Goal: Transaction & Acquisition: Purchase product/service

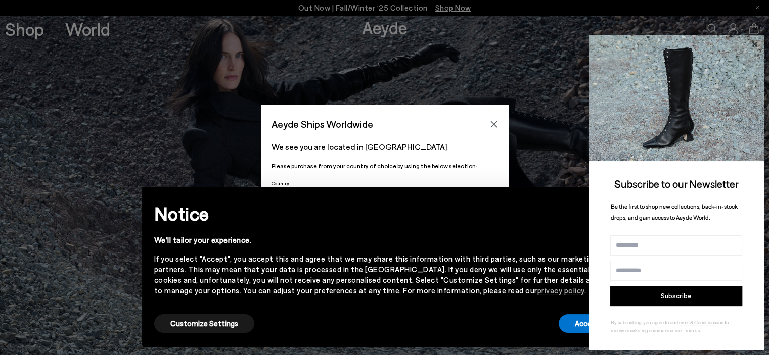
click at [755, 43] on icon at bounding box center [754, 43] width 5 height 5
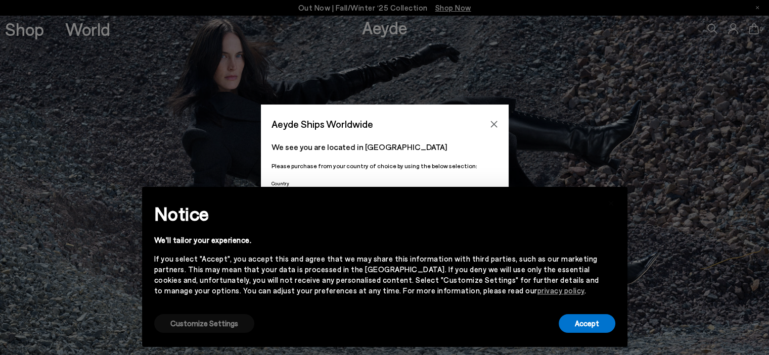
click at [224, 325] on button "Customize Settings" at bounding box center [204, 323] width 100 height 19
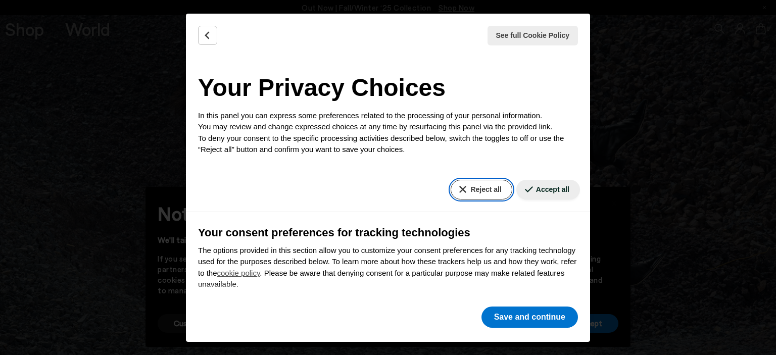
click at [487, 191] on button "Reject all" at bounding box center [481, 190] width 61 height 20
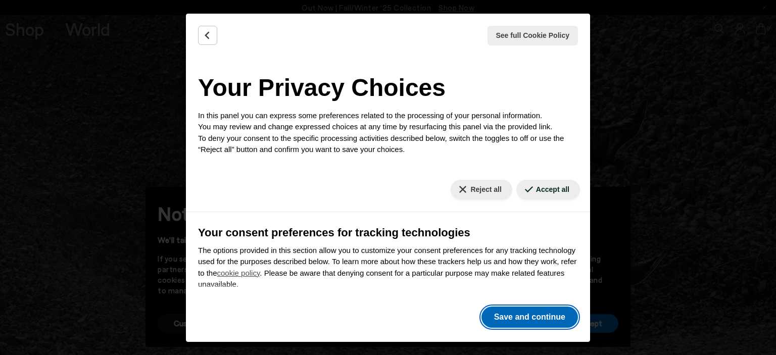
click at [527, 322] on button "Save and continue" at bounding box center [530, 317] width 97 height 21
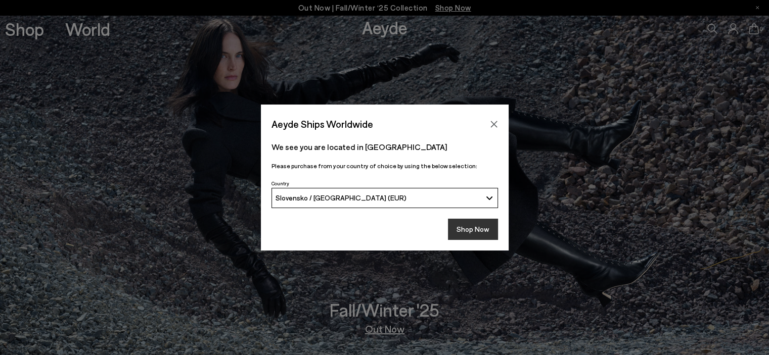
click at [470, 229] on button "Shop Now" at bounding box center [473, 229] width 50 height 21
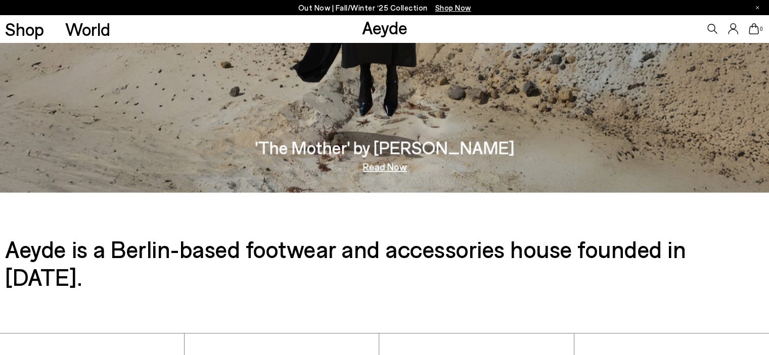
scroll to position [1672, 0]
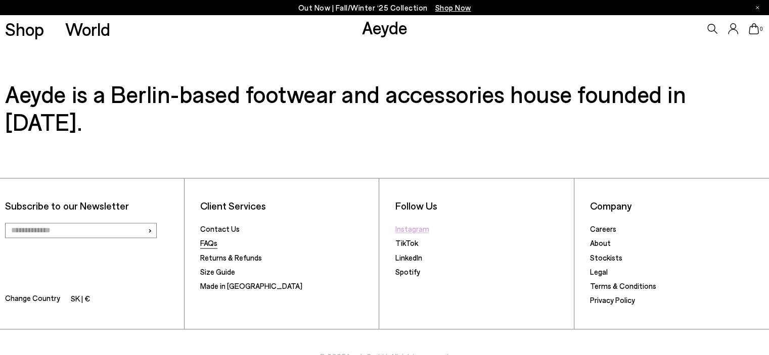
click at [212, 239] on link "FAQs" at bounding box center [208, 243] width 17 height 9
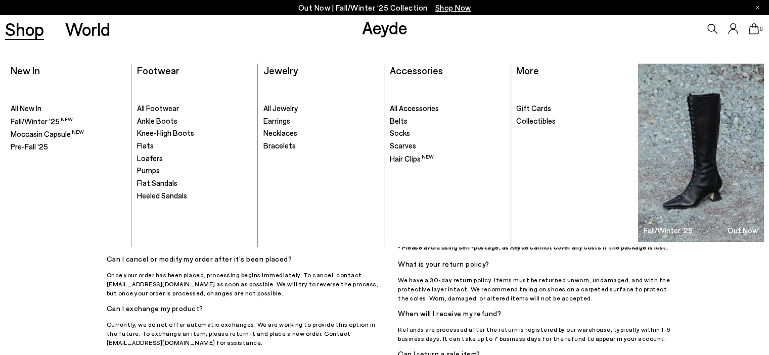
click at [153, 123] on span "Ankle Boots" at bounding box center [157, 120] width 40 height 9
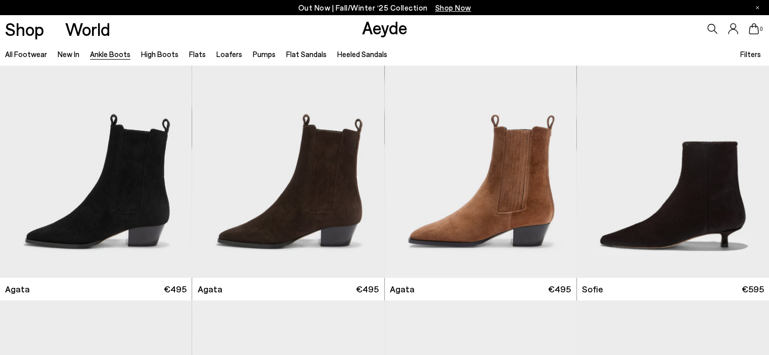
scroll to position [607, 0]
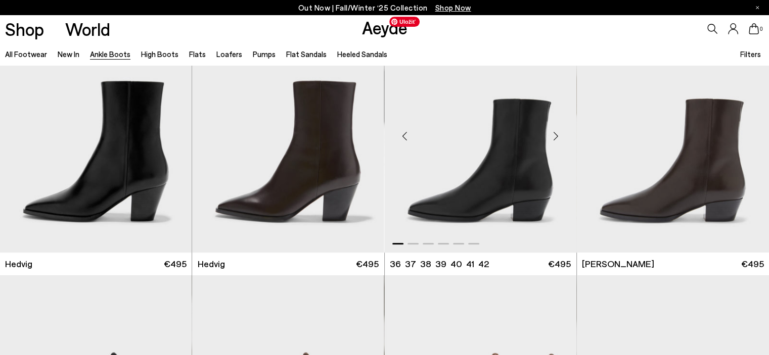
scroll to position [303, 0]
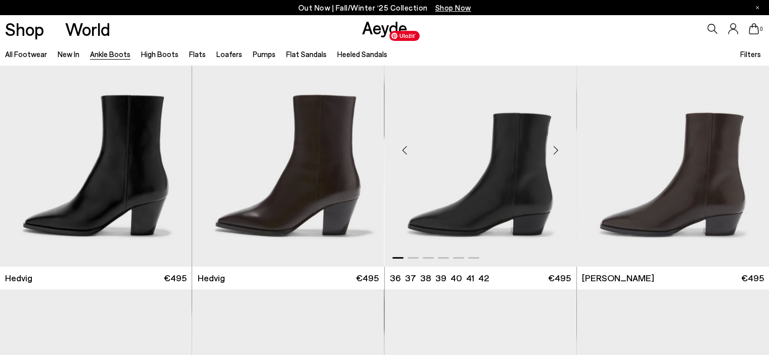
click at [508, 190] on img "1 / 6" at bounding box center [481, 146] width 192 height 241
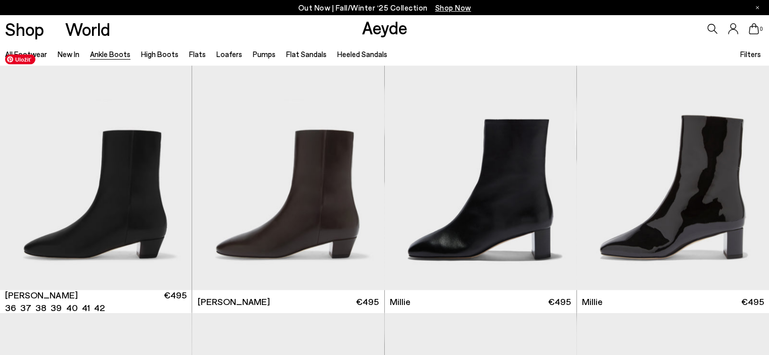
scroll to position [1832, 0]
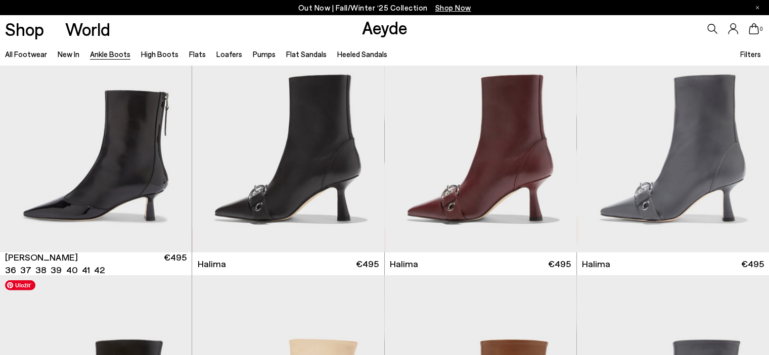
scroll to position [2893, 0]
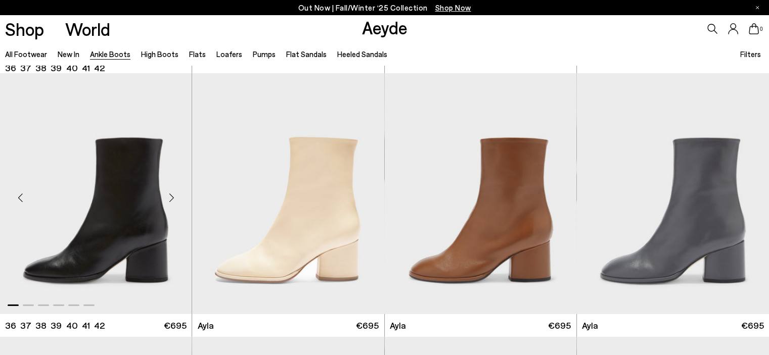
click at [170, 197] on div "Next slide" at bounding box center [171, 197] width 30 height 30
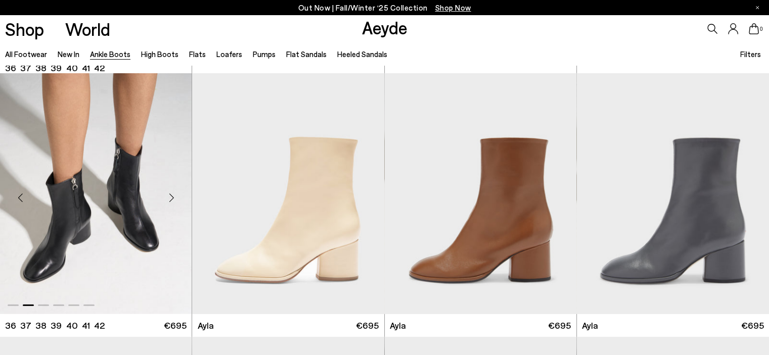
click at [170, 197] on div "Next slide" at bounding box center [171, 197] width 30 height 30
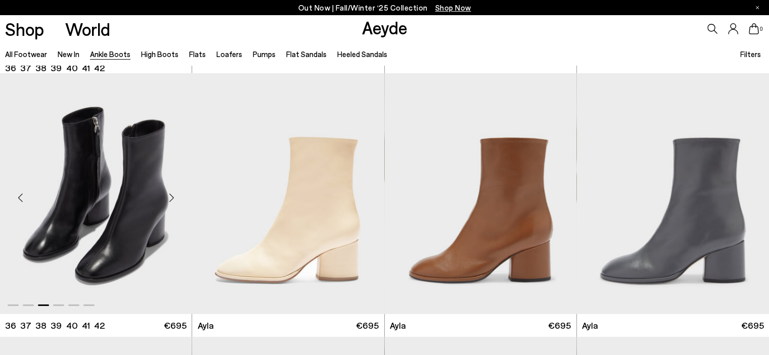
click at [170, 197] on div "Next slide" at bounding box center [171, 197] width 30 height 30
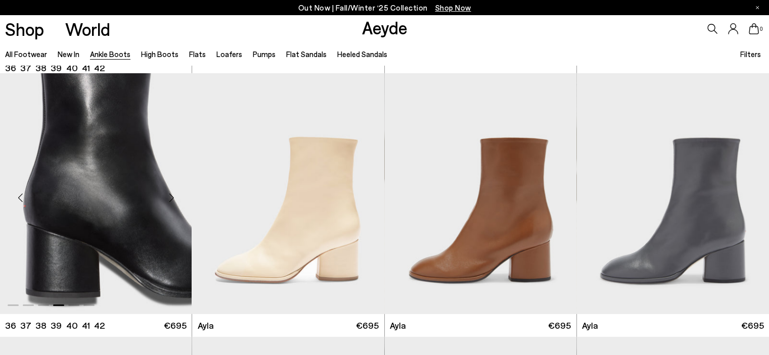
click at [170, 197] on div "Next slide" at bounding box center [171, 197] width 30 height 30
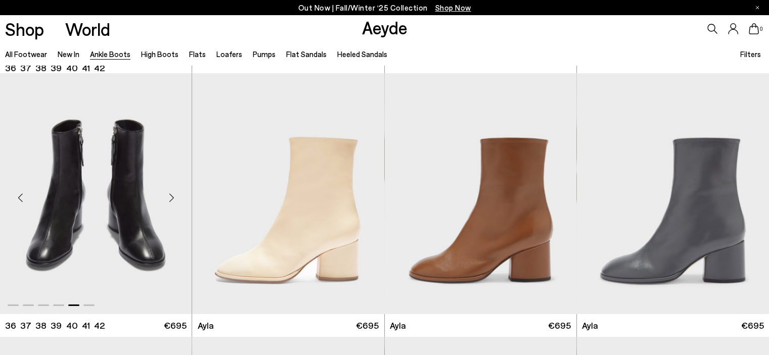
click at [170, 197] on div "Next slide" at bounding box center [171, 197] width 30 height 30
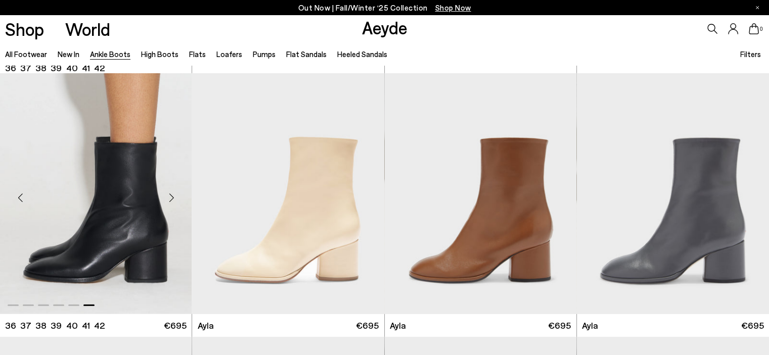
click at [170, 197] on div "Next slide" at bounding box center [171, 197] width 30 height 30
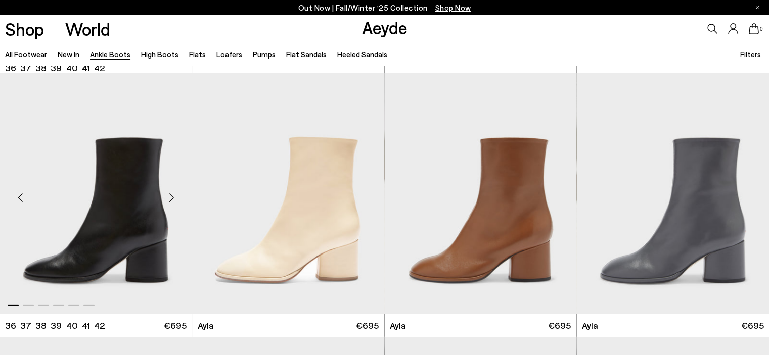
click at [170, 197] on div "Next slide" at bounding box center [171, 197] width 30 height 30
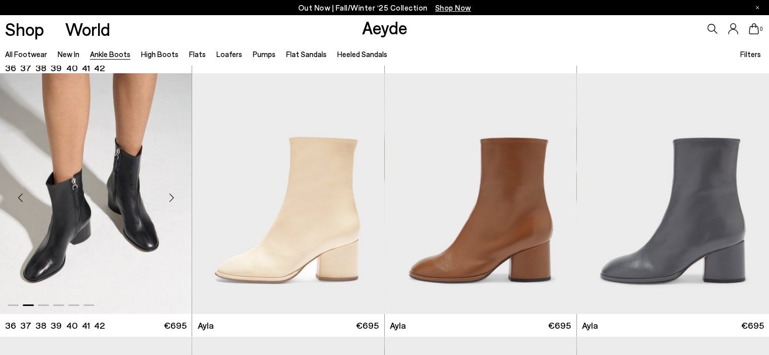
click at [170, 197] on div "Next slide" at bounding box center [171, 197] width 30 height 30
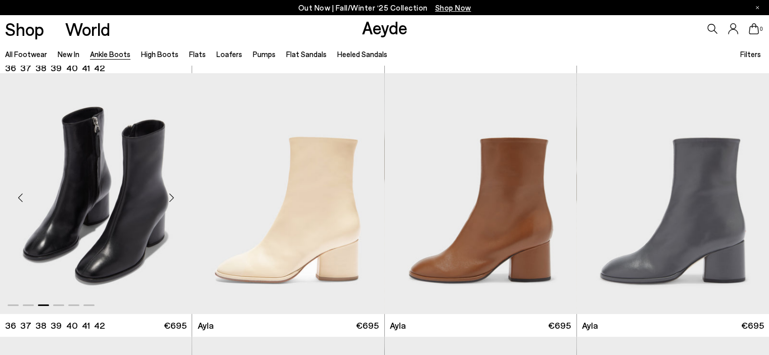
click at [170, 197] on div "Next slide" at bounding box center [171, 197] width 30 height 30
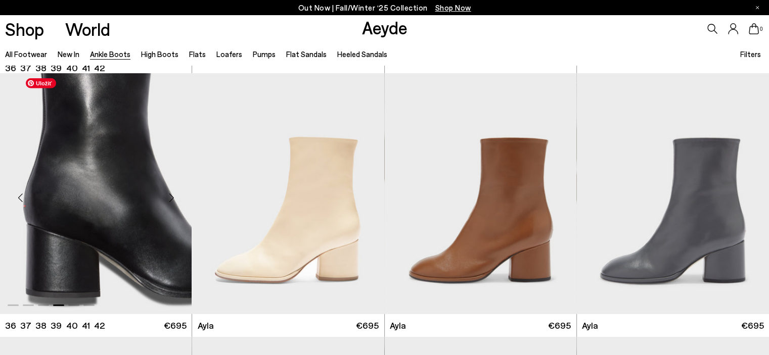
click at [122, 188] on img "4 / 6" at bounding box center [96, 193] width 192 height 241
click at [125, 183] on img "4 / 6" at bounding box center [96, 193] width 192 height 241
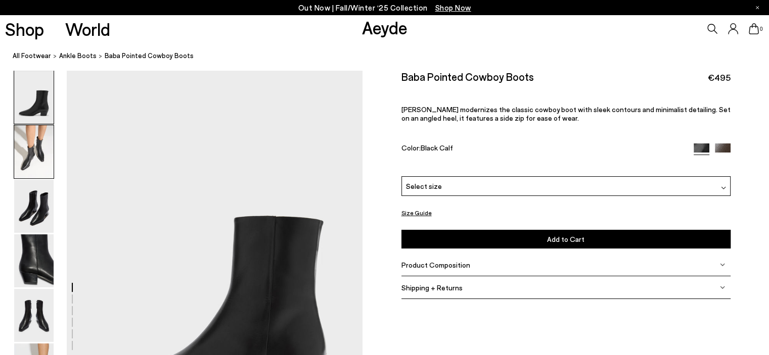
click at [28, 150] on img at bounding box center [33, 151] width 39 height 53
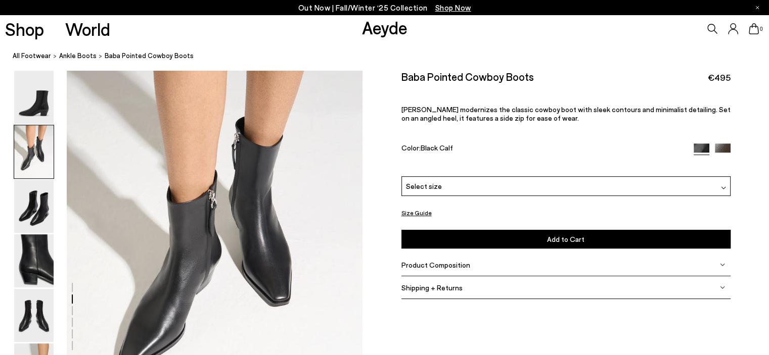
scroll to position [447, 0]
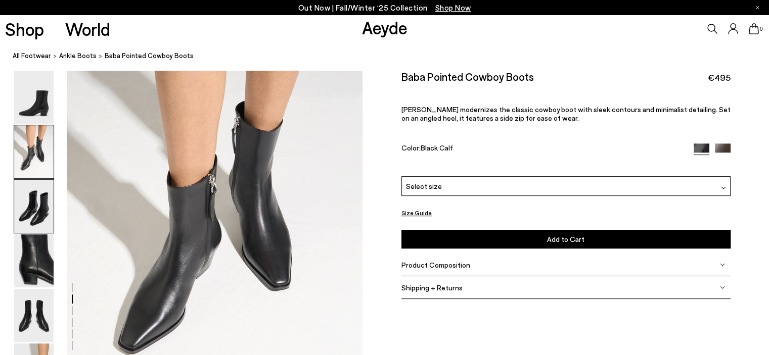
click at [36, 202] on img at bounding box center [33, 206] width 39 height 53
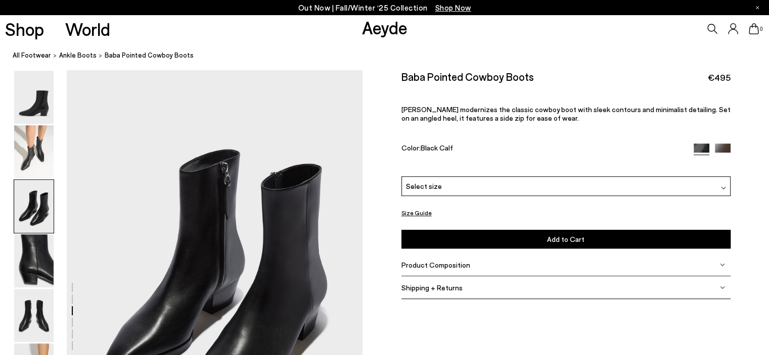
scroll to position [843, 0]
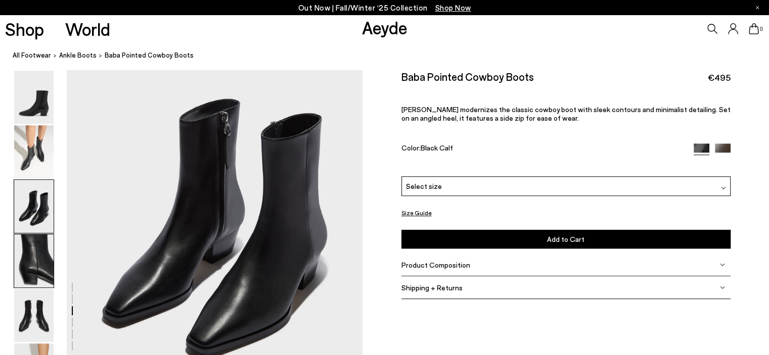
click at [39, 258] on img at bounding box center [33, 261] width 39 height 53
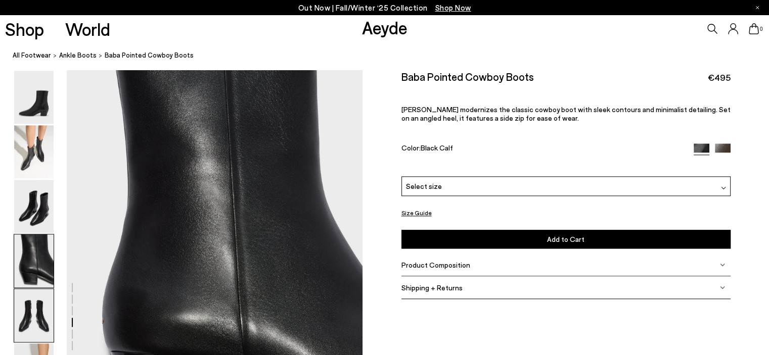
click at [25, 305] on img at bounding box center [33, 315] width 39 height 53
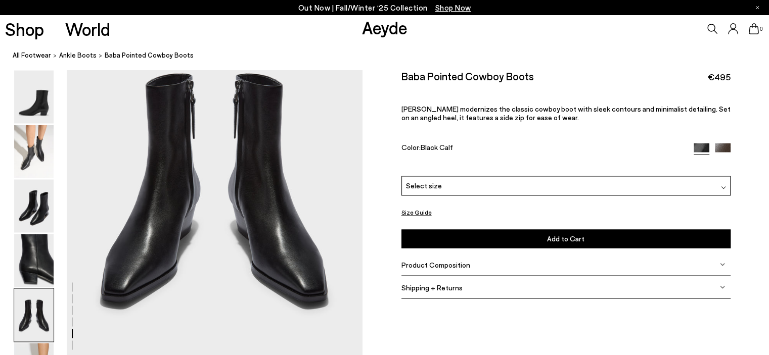
scroll to position [1686, 0]
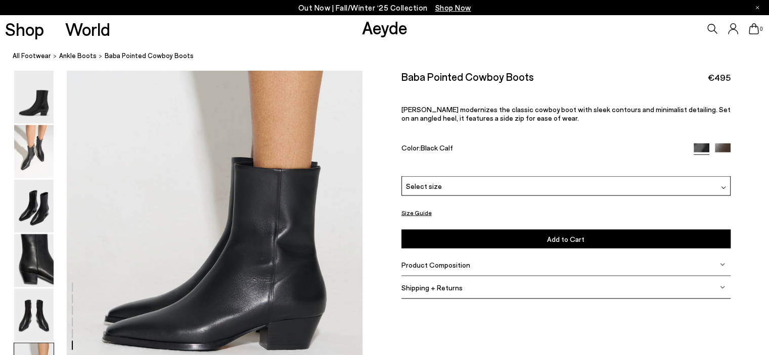
scroll to position [2050, 0]
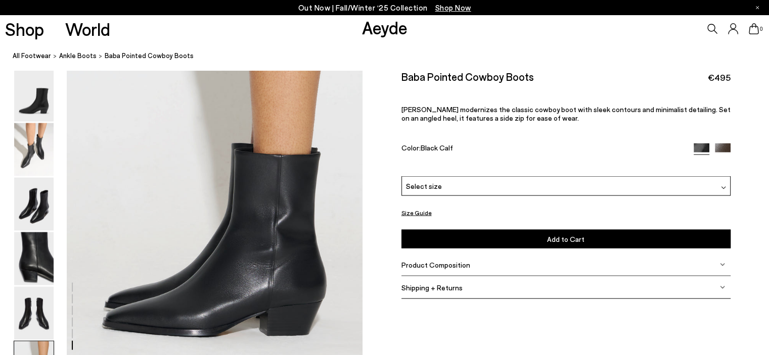
click at [724, 266] on img at bounding box center [722, 264] width 5 height 5
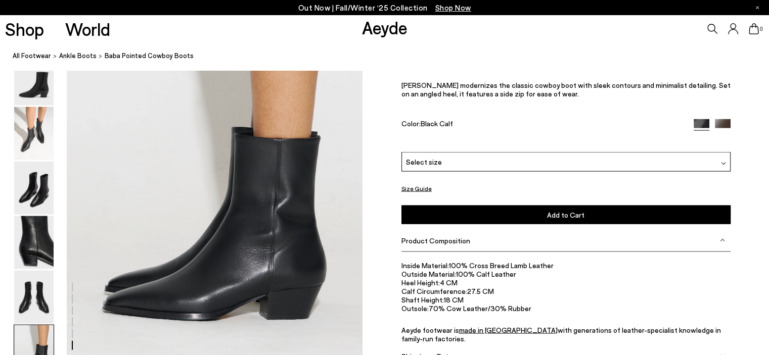
scroll to position [2016, 0]
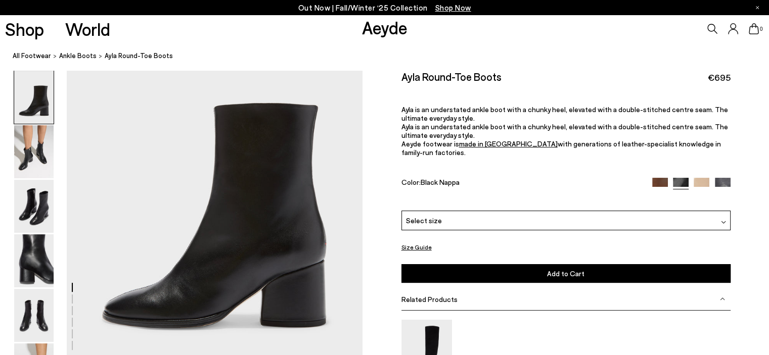
scroll to position [101, 0]
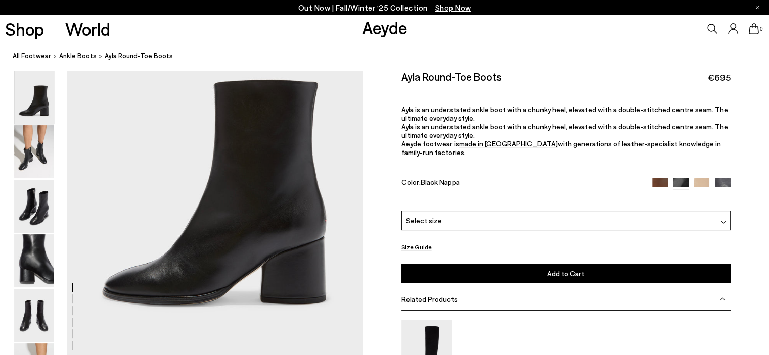
click at [415, 241] on button "Size Guide" at bounding box center [416, 247] width 30 height 13
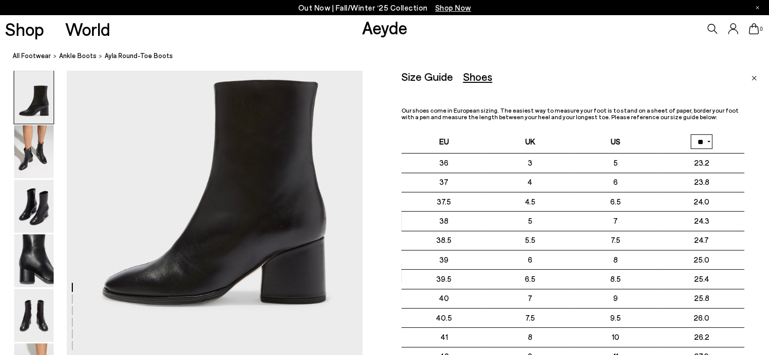
click at [755, 79] on img "Close" at bounding box center [754, 78] width 6 height 5
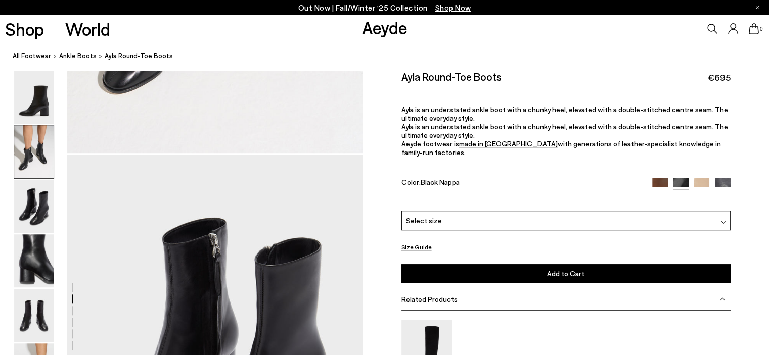
scroll to position [809, 0]
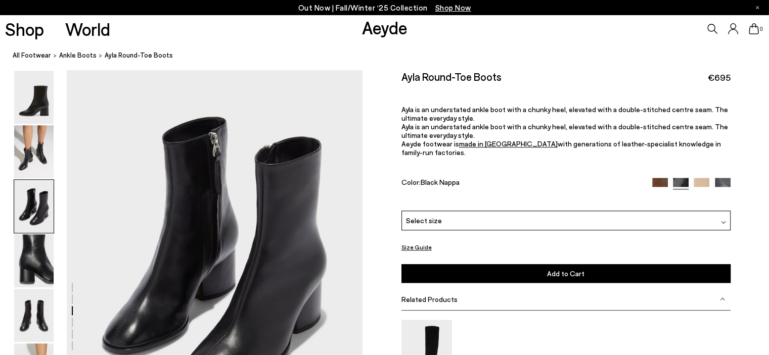
click at [721, 297] on img at bounding box center [722, 299] width 5 height 5
click at [720, 319] on img at bounding box center [722, 321] width 5 height 5
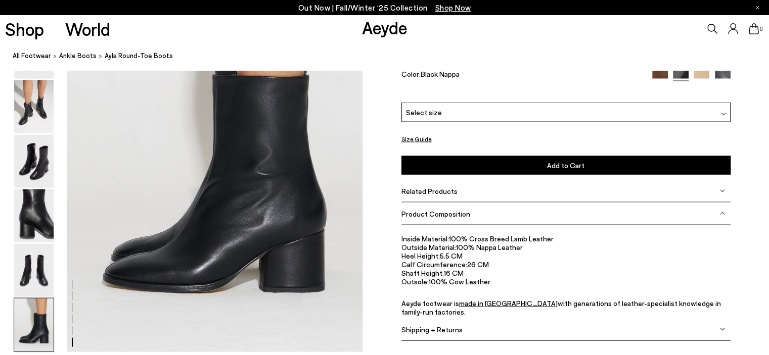
scroll to position [2068, 0]
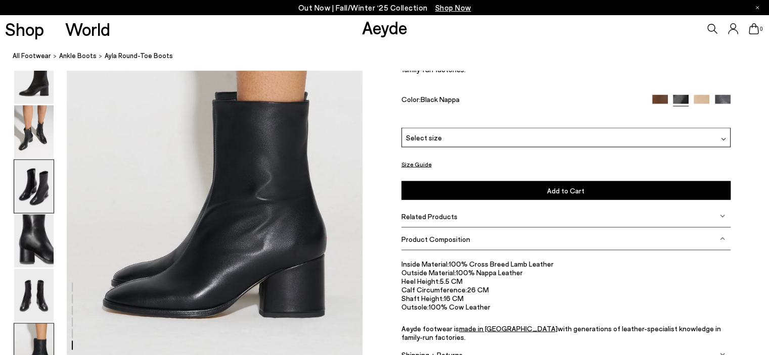
click at [24, 196] on img at bounding box center [33, 186] width 39 height 53
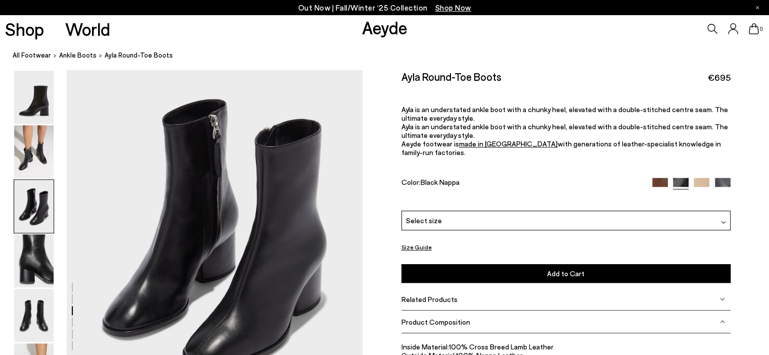
scroll to position [843, 0]
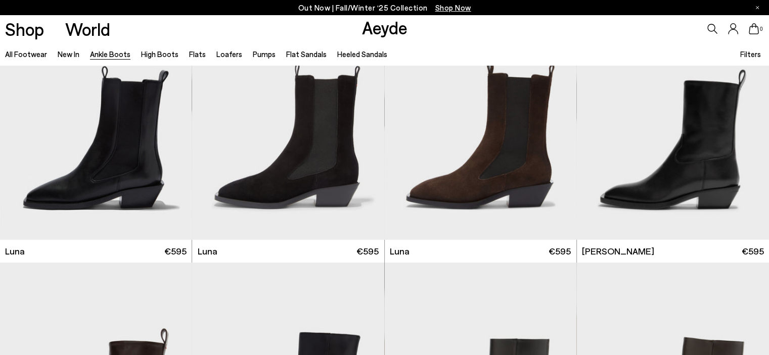
scroll to position [3248, 0]
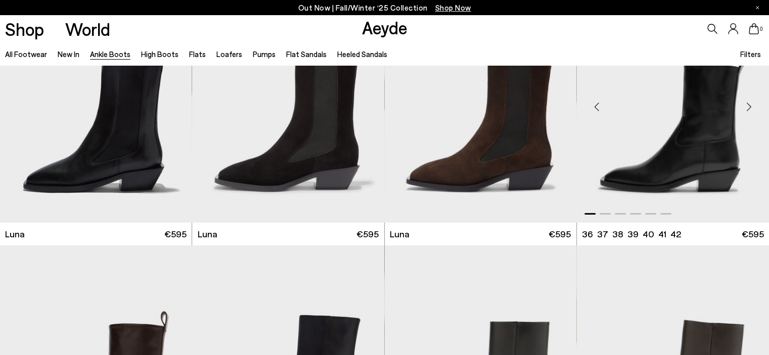
click at [750, 109] on div "Next slide" at bounding box center [748, 106] width 30 height 30
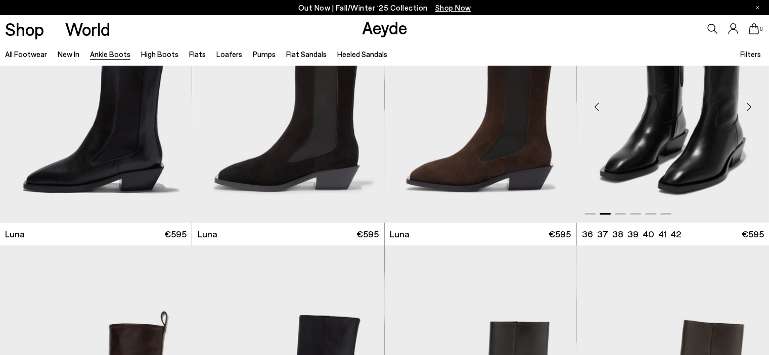
click at [750, 107] on div "Next slide" at bounding box center [748, 106] width 30 height 30
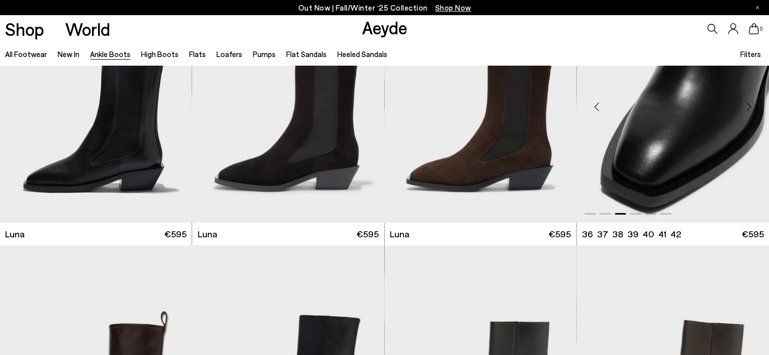
click at [750, 107] on div "Next slide" at bounding box center [748, 106] width 30 height 30
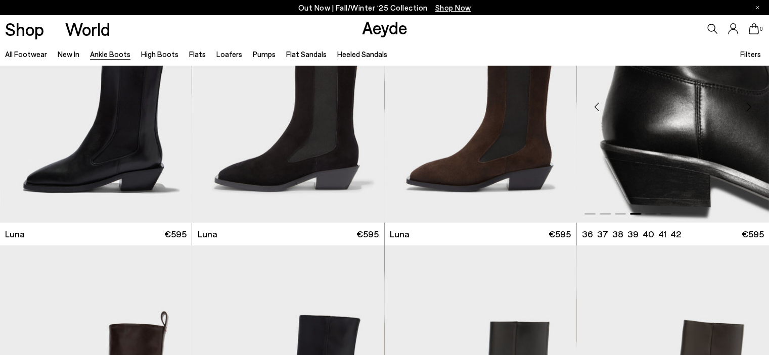
click at [750, 107] on div "Next slide" at bounding box center [748, 106] width 30 height 30
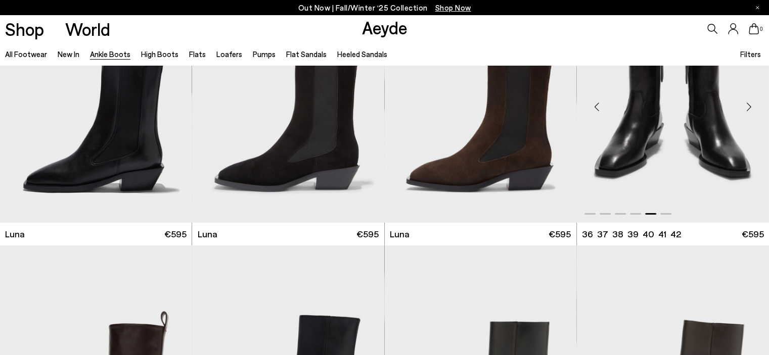
click at [747, 108] on div "Next slide" at bounding box center [748, 106] width 30 height 30
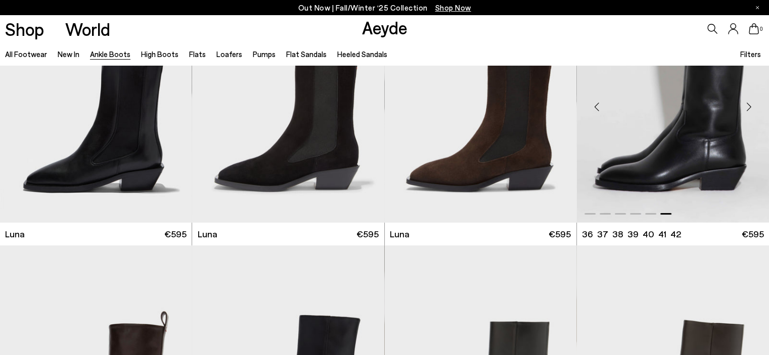
click at [747, 108] on div "Next slide" at bounding box center [748, 106] width 30 height 30
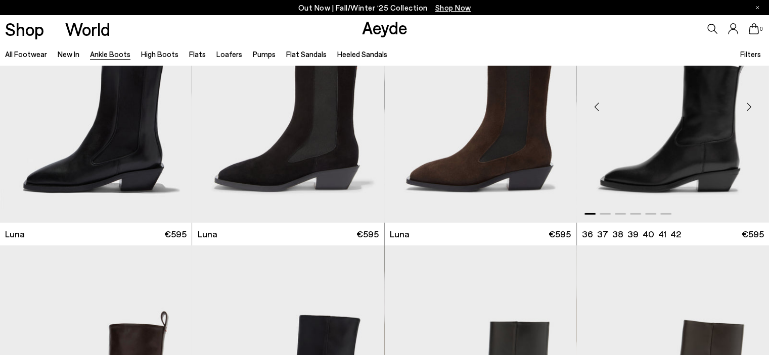
click at [747, 108] on div "Next slide" at bounding box center [748, 106] width 30 height 30
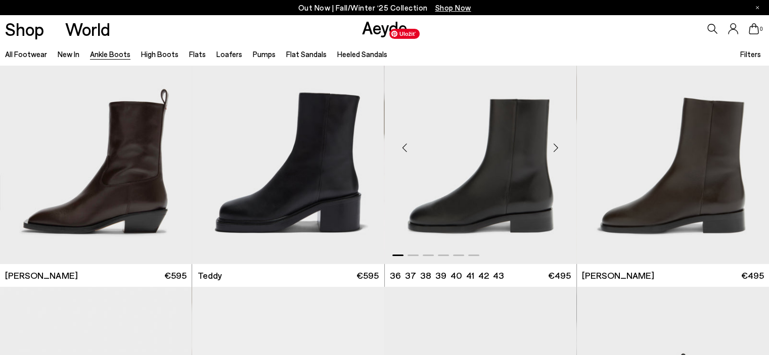
scroll to position [3450, 0]
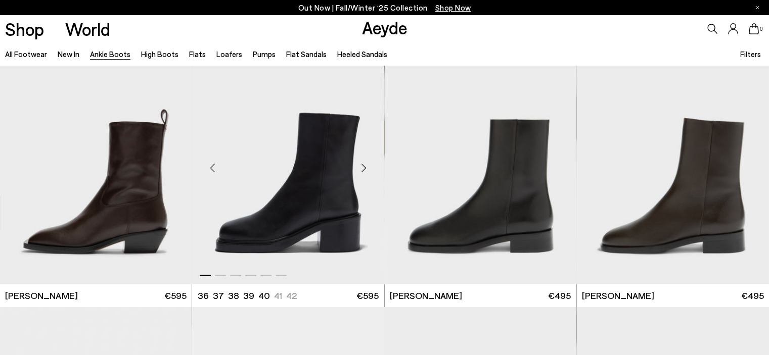
click at [365, 169] on div "Next slide" at bounding box center [364, 168] width 30 height 30
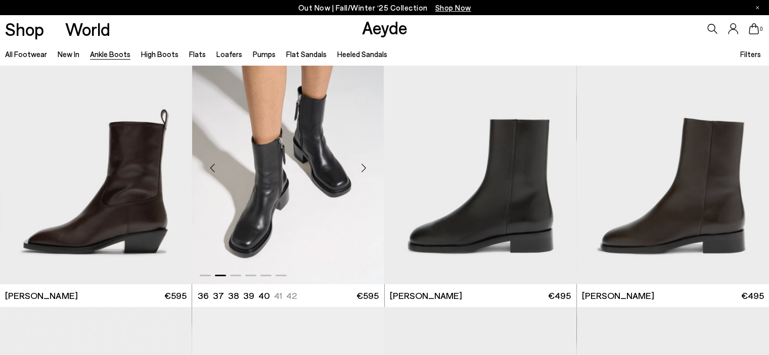
click at [364, 167] on div "Next slide" at bounding box center [364, 168] width 30 height 30
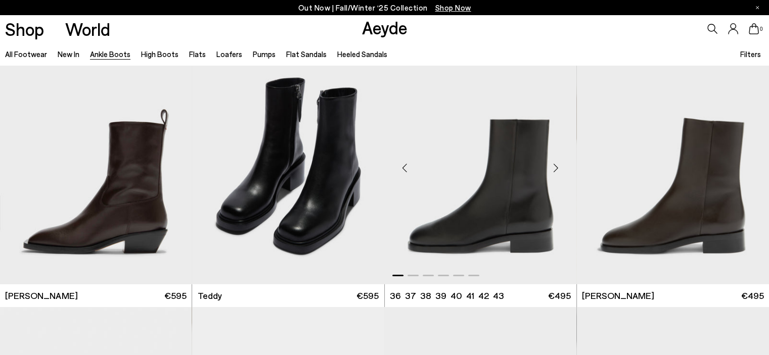
click at [557, 169] on div "Next slide" at bounding box center [556, 168] width 30 height 30
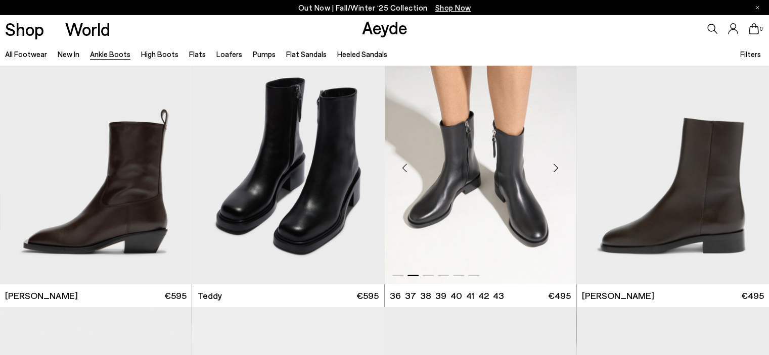
click at [557, 169] on div "Next slide" at bounding box center [556, 168] width 30 height 30
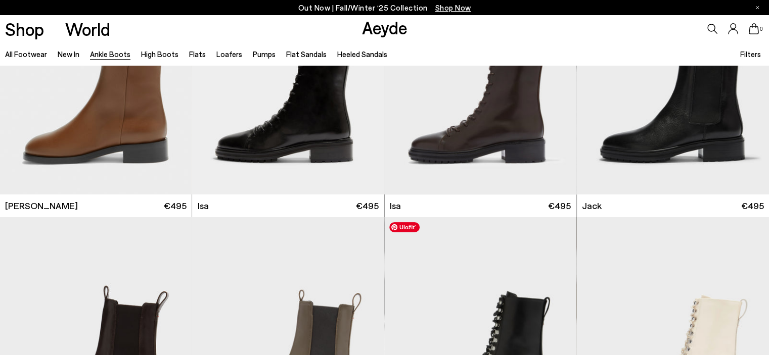
scroll to position [4007, 0]
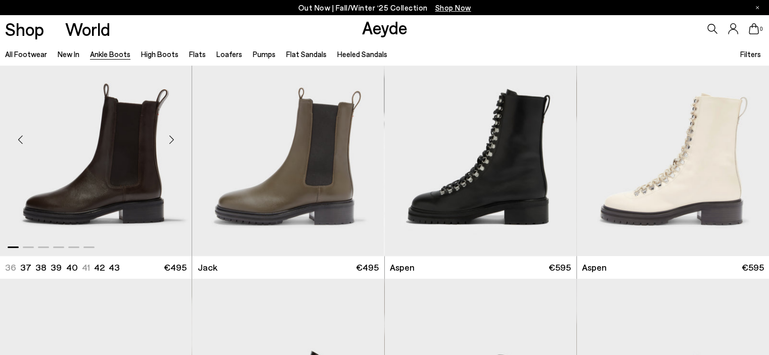
click at [168, 135] on div "Next slide" at bounding box center [171, 139] width 30 height 30
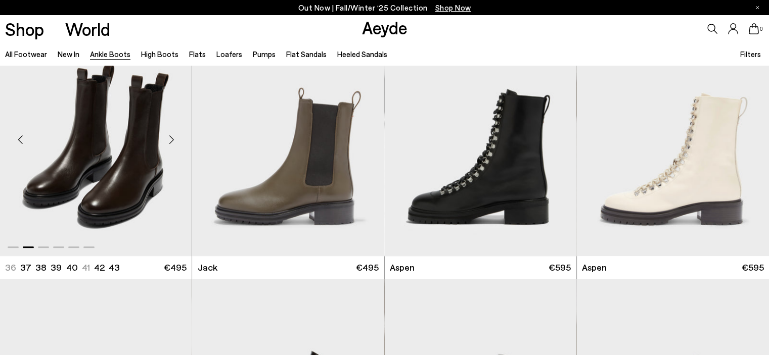
click at [168, 135] on div "Next slide" at bounding box center [171, 139] width 30 height 30
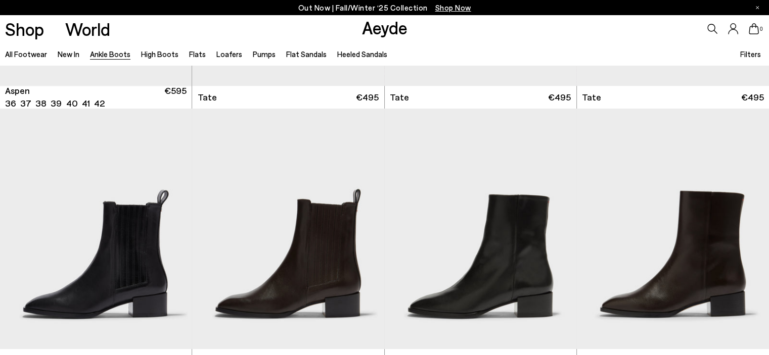
scroll to position [4512, 0]
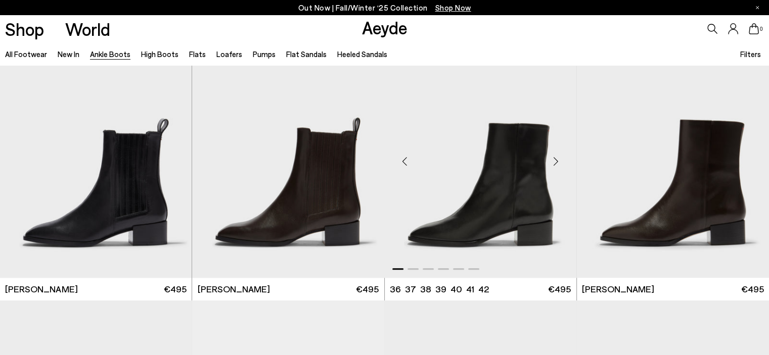
click at [558, 160] on div "Next slide" at bounding box center [556, 162] width 30 height 30
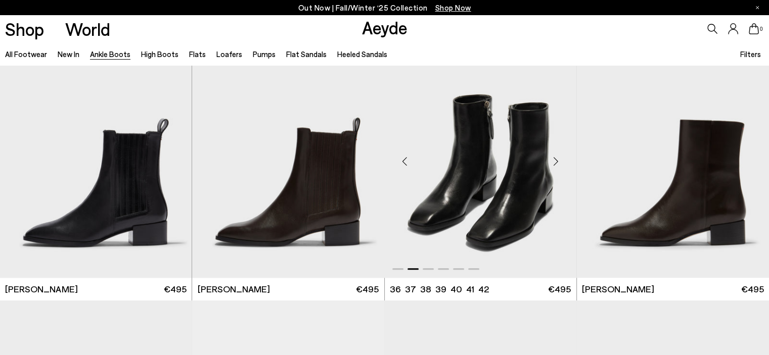
click at [558, 160] on div "Next slide" at bounding box center [556, 162] width 30 height 30
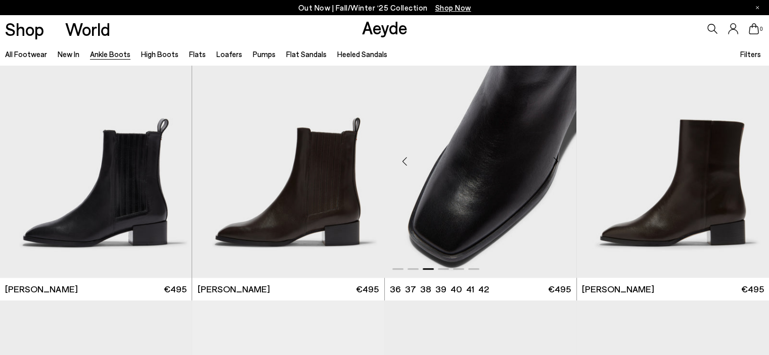
click at [558, 160] on div "Next slide" at bounding box center [556, 162] width 30 height 30
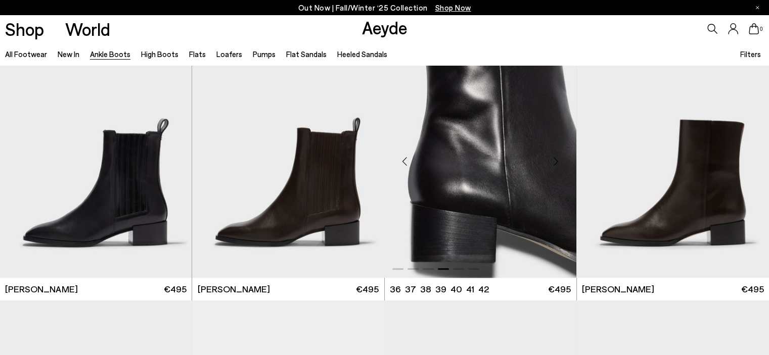
click at [558, 160] on div "Next slide" at bounding box center [556, 162] width 30 height 30
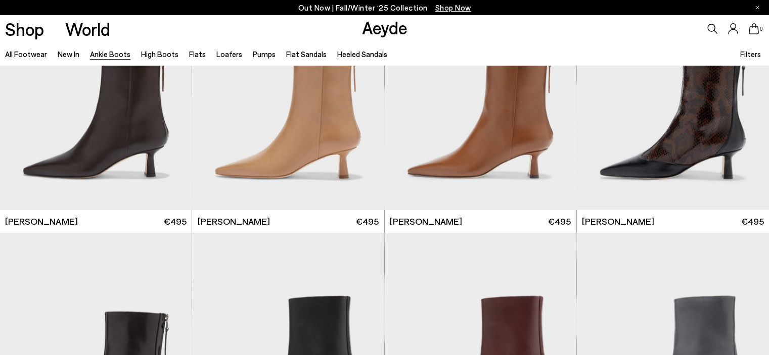
scroll to position [1681, 0]
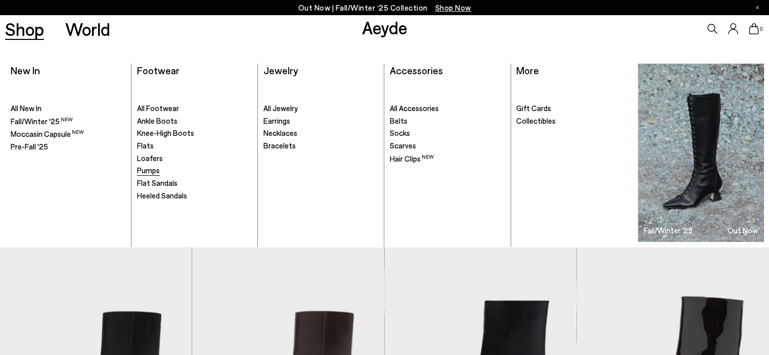
click at [144, 170] on span "Pumps" at bounding box center [148, 170] width 23 height 9
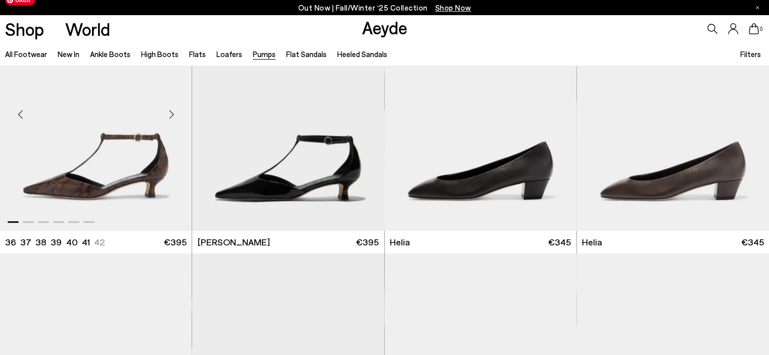
scroll to position [607, 0]
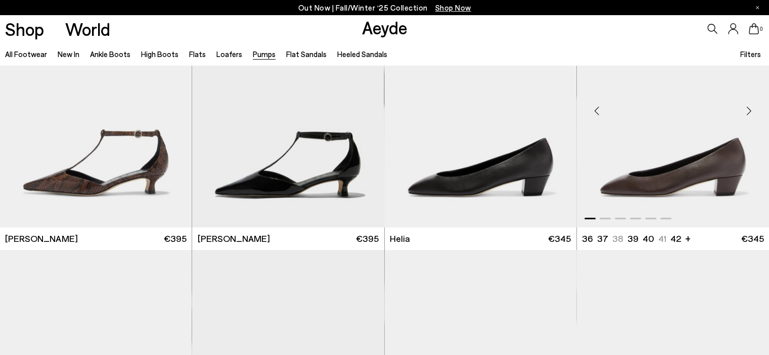
click at [746, 108] on div "Next slide" at bounding box center [748, 111] width 30 height 30
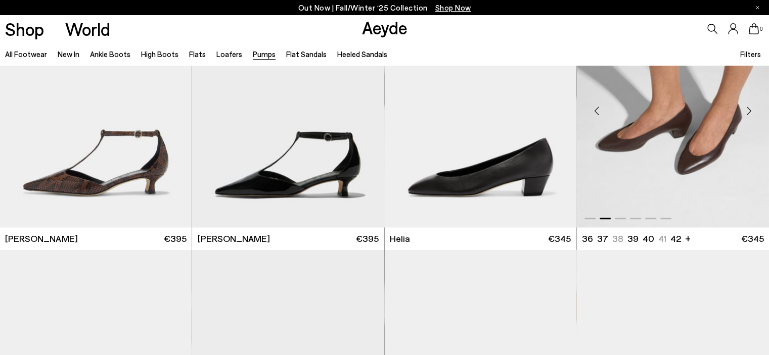
click at [746, 108] on div "Next slide" at bounding box center [748, 111] width 30 height 30
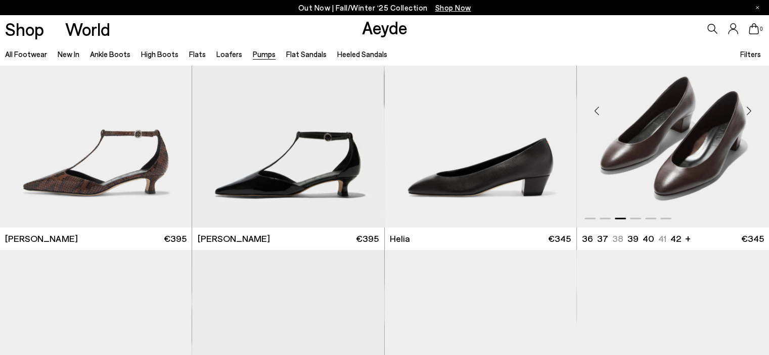
click at [746, 108] on div "Next slide" at bounding box center [748, 111] width 30 height 30
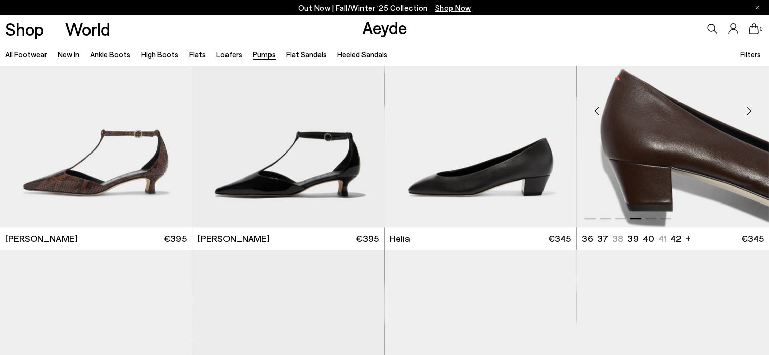
click at [746, 108] on div "Next slide" at bounding box center [748, 111] width 30 height 30
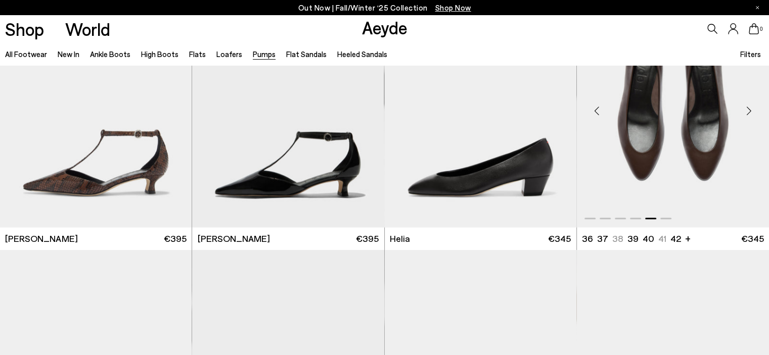
click at [746, 108] on div "Next slide" at bounding box center [748, 111] width 30 height 30
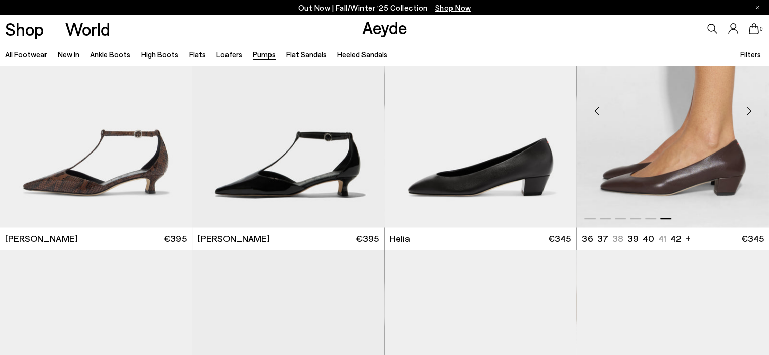
click at [746, 108] on div "Next slide" at bounding box center [748, 111] width 30 height 30
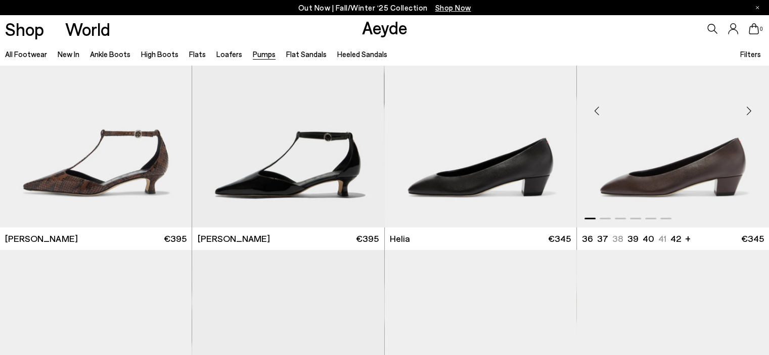
click at [746, 108] on div "Next slide" at bounding box center [748, 111] width 30 height 30
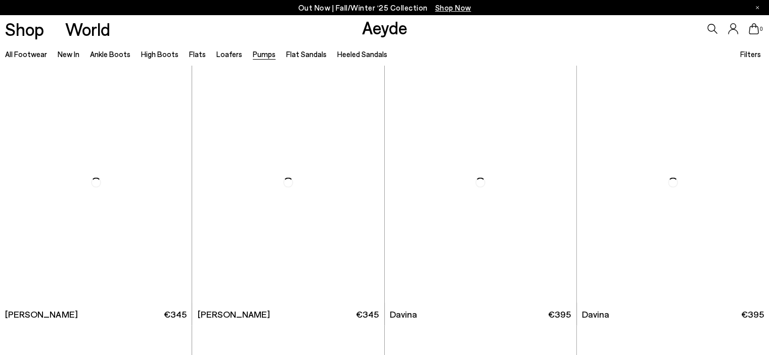
scroll to position [2123, 0]
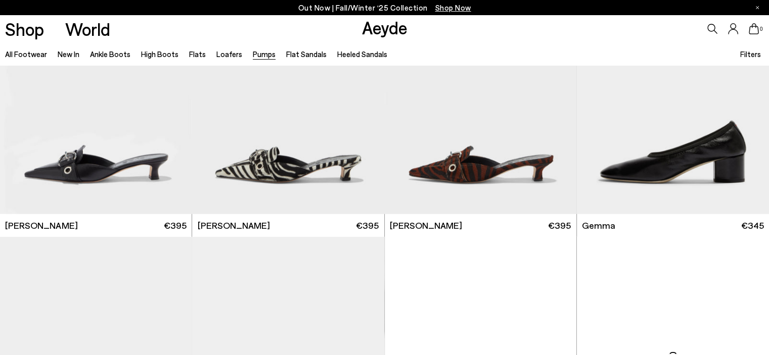
scroll to position [2932, 0]
